Goal: Find contact information: Find contact information

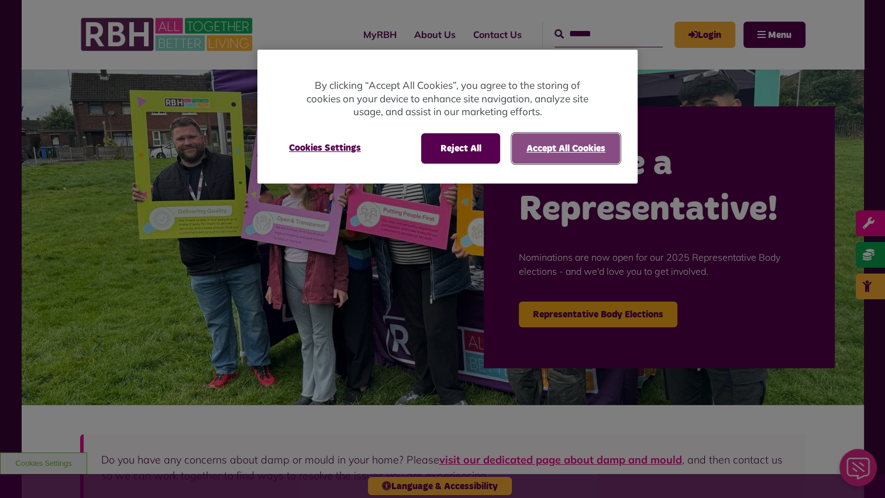
click at [583, 163] on button "Accept All Cookies" at bounding box center [566, 148] width 108 height 30
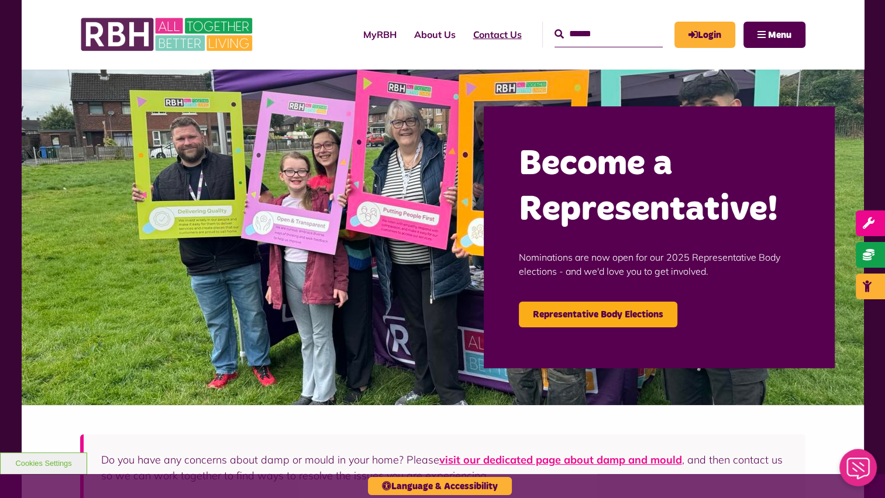
click at [488, 37] on link "Contact Us" at bounding box center [497, 35] width 66 height 32
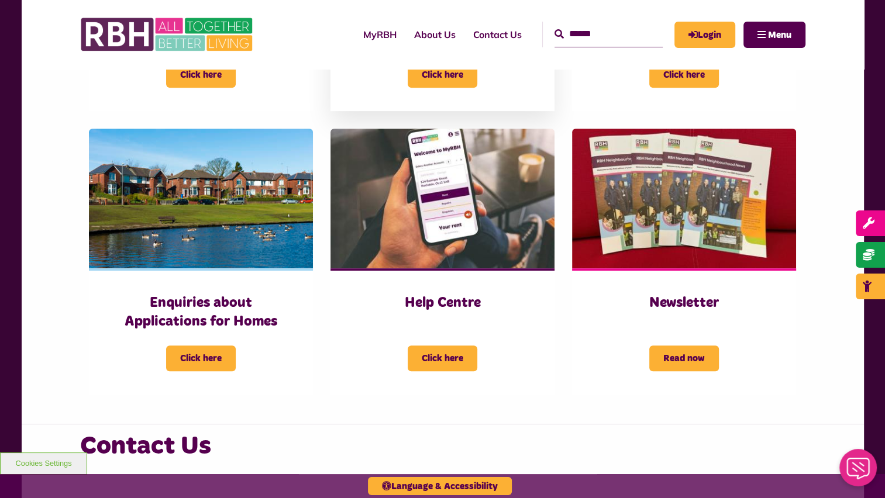
scroll to position [644, 0]
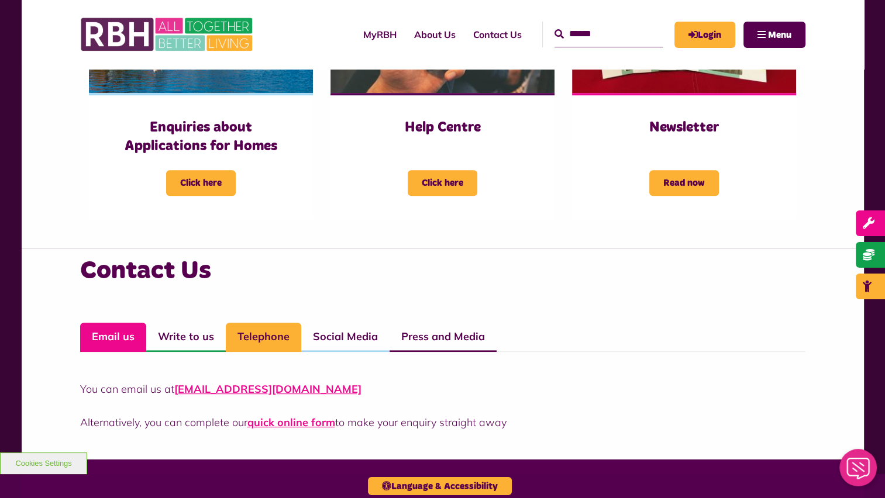
click at [245, 345] on link "Telephone" at bounding box center [263, 337] width 75 height 29
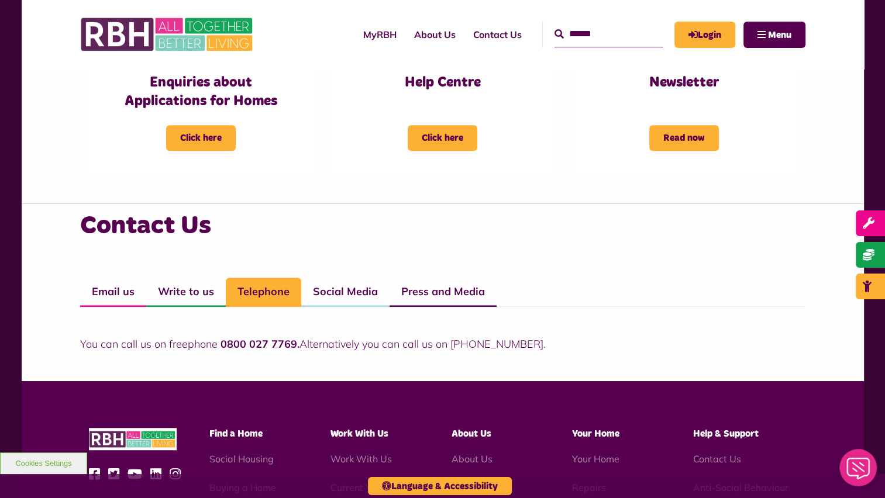
scroll to position [819, 0]
